Goal: Task Accomplishment & Management: Complete application form

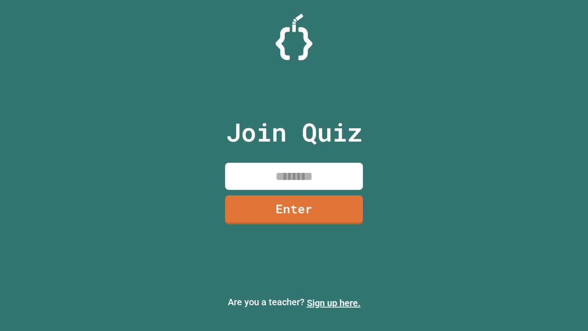
click at [333, 303] on link "Sign up here." at bounding box center [334, 302] width 54 height 11
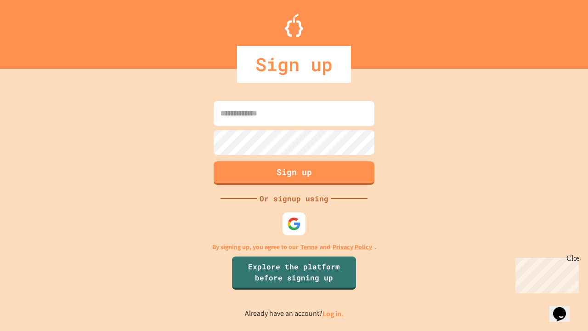
click at [333, 313] on link "Log in." at bounding box center [332, 313] width 21 height 10
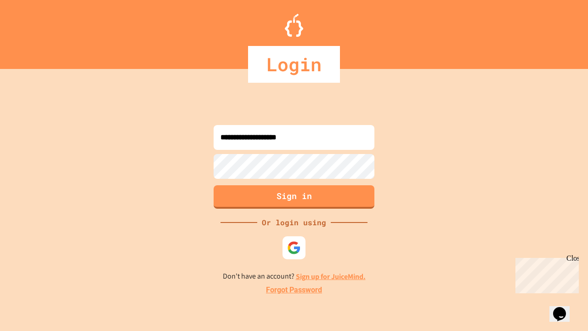
type input "**********"
